Goal: Navigation & Orientation: Find specific page/section

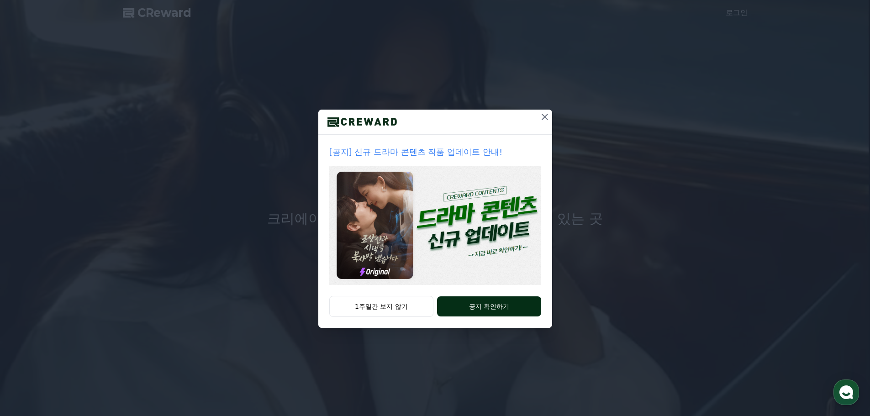
click at [499, 305] on button "공지 확인하기" at bounding box center [489, 307] width 104 height 20
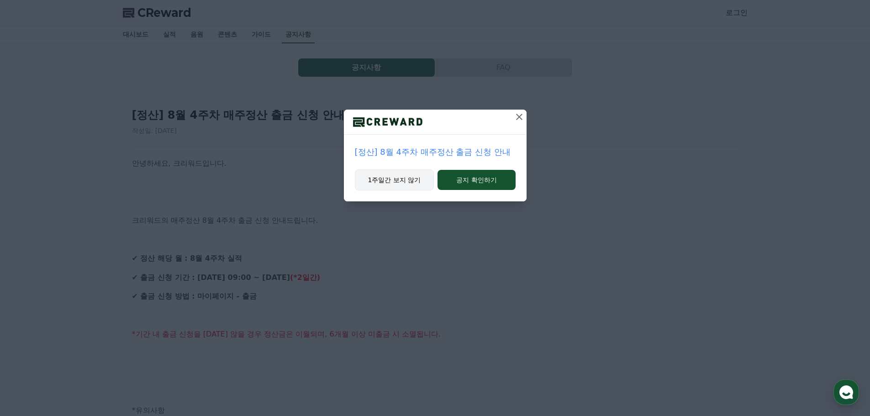
click at [400, 183] on button "1주일간 보지 않기" at bounding box center [395, 180] width 80 height 21
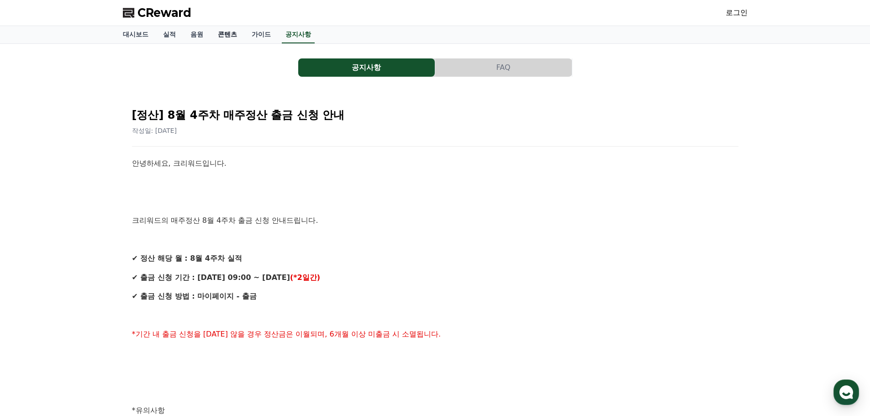
click at [228, 38] on link "콘텐츠" at bounding box center [228, 34] width 34 height 17
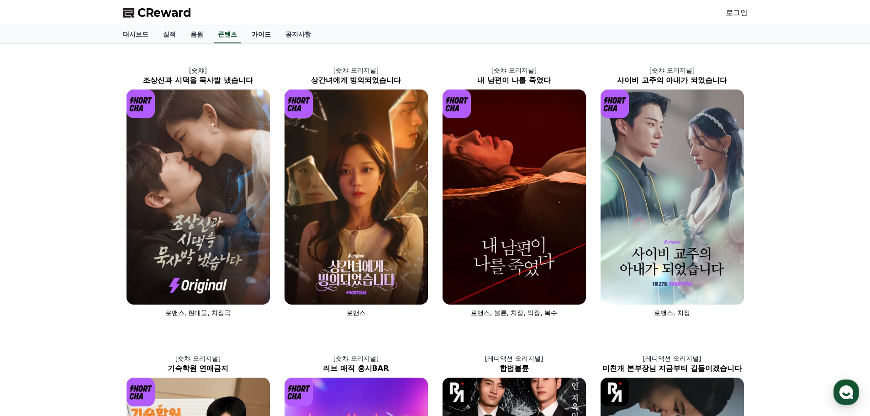
click at [260, 35] on link "가이드" at bounding box center [261, 34] width 34 height 17
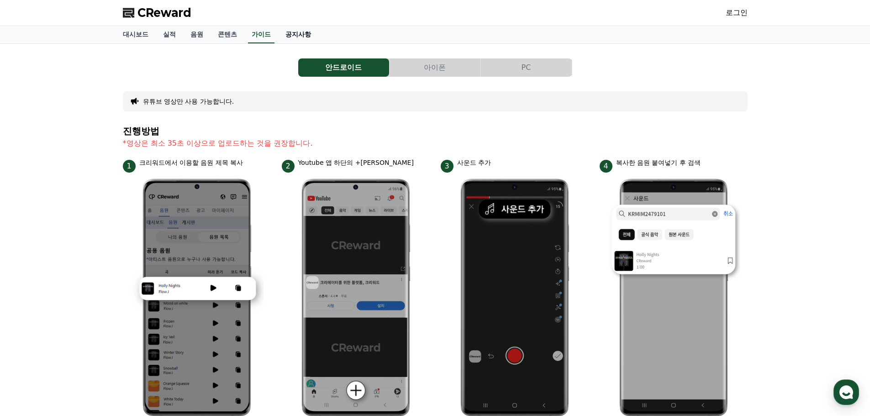
click at [292, 36] on link "공지사항" at bounding box center [298, 34] width 40 height 17
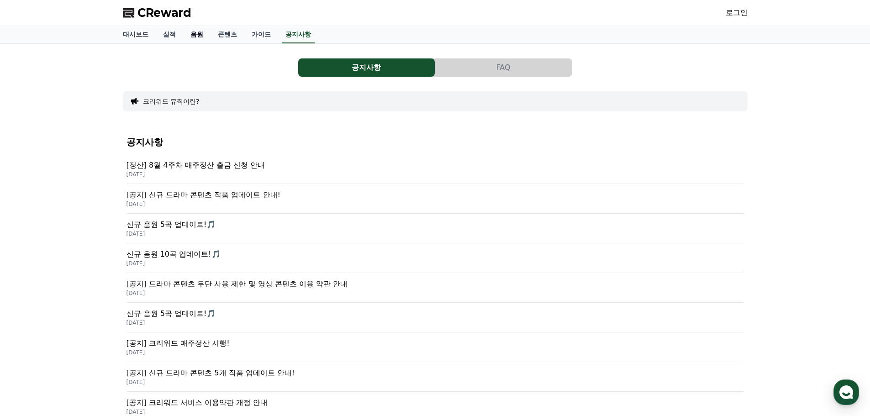
click at [197, 32] on link "음원" at bounding box center [196, 34] width 27 height 17
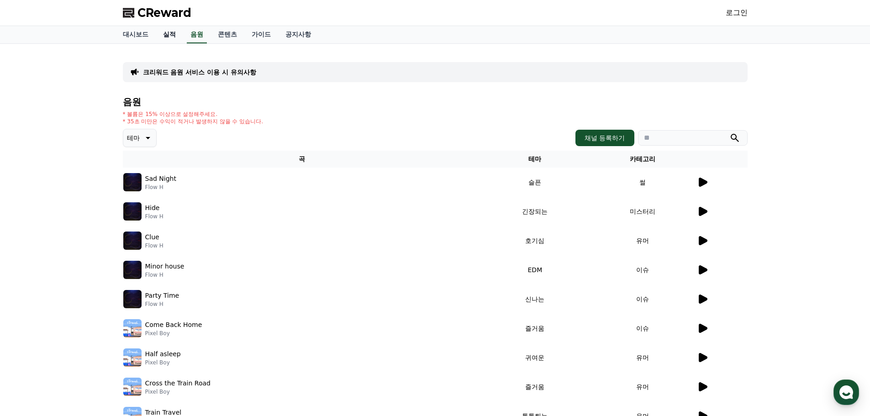
click at [166, 32] on link "실적" at bounding box center [169, 34] width 27 height 17
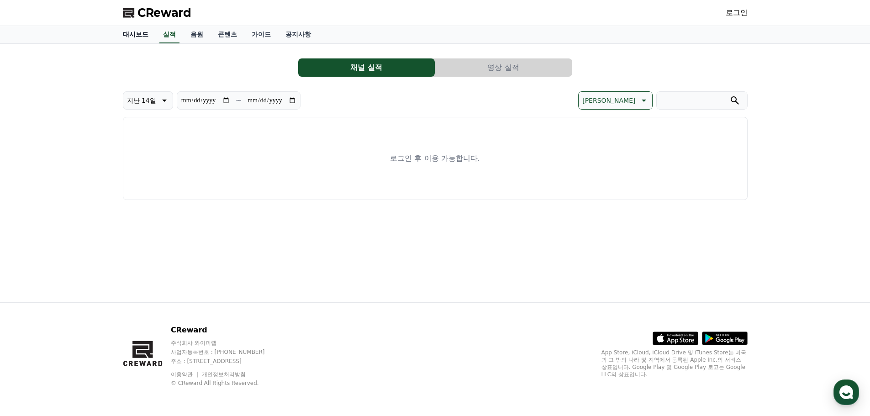
click at [137, 34] on link "대시보드" at bounding box center [136, 34] width 40 height 17
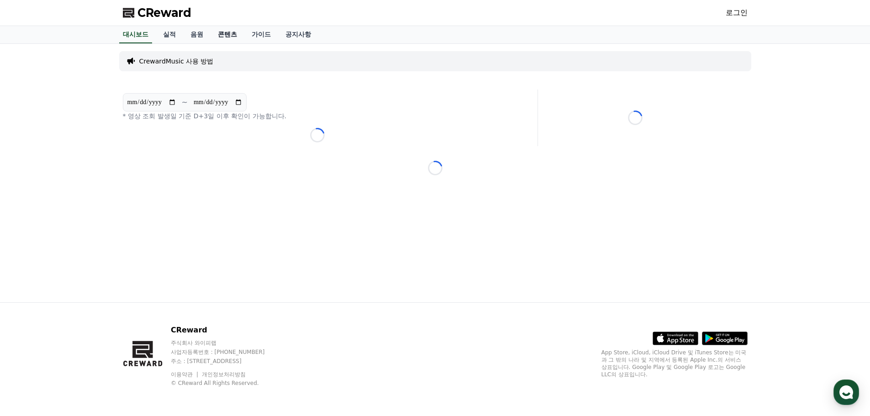
click at [225, 36] on link "콘텐츠" at bounding box center [228, 34] width 34 height 17
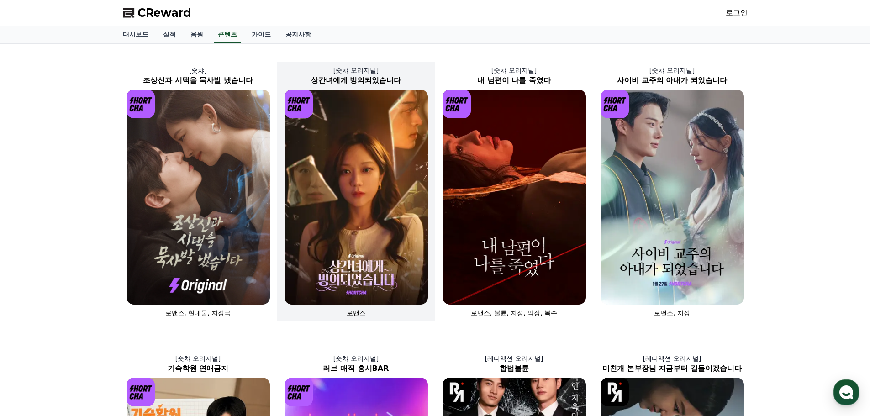
click at [361, 213] on img at bounding box center [356, 197] width 143 height 215
